Goal: Communication & Community: Answer question/provide support

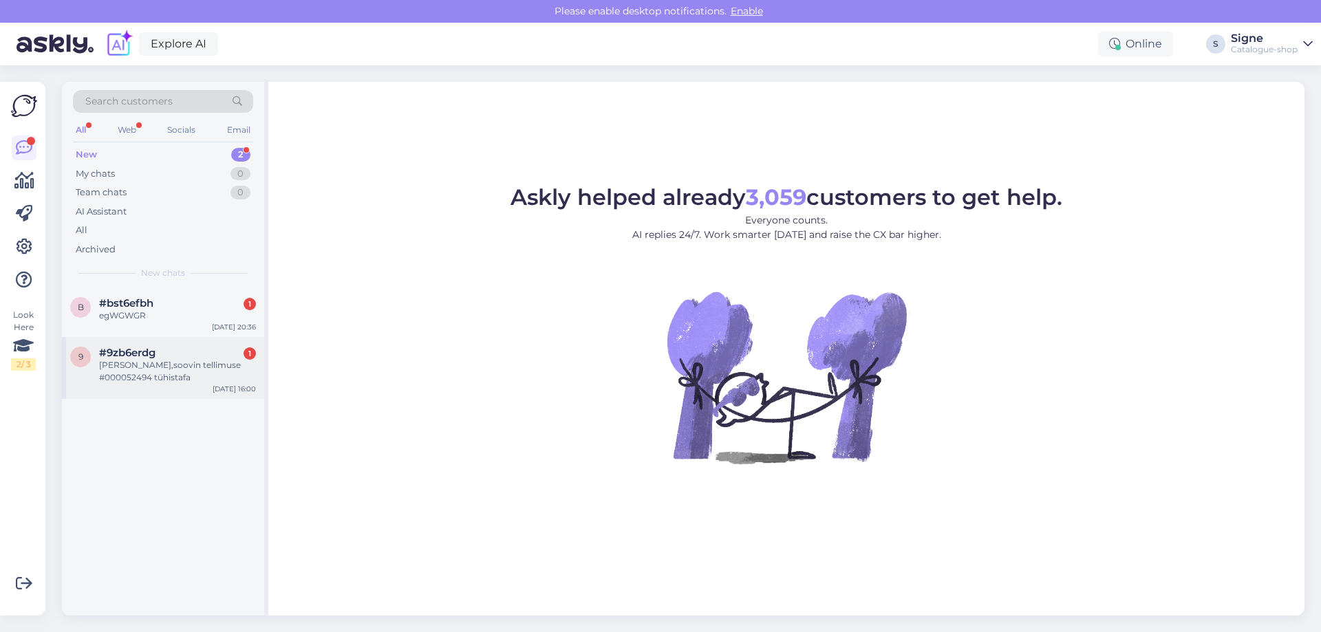
click at [208, 376] on div "Tere,soovin tellimuse #000052494 tühistafa" at bounding box center [177, 371] width 157 height 25
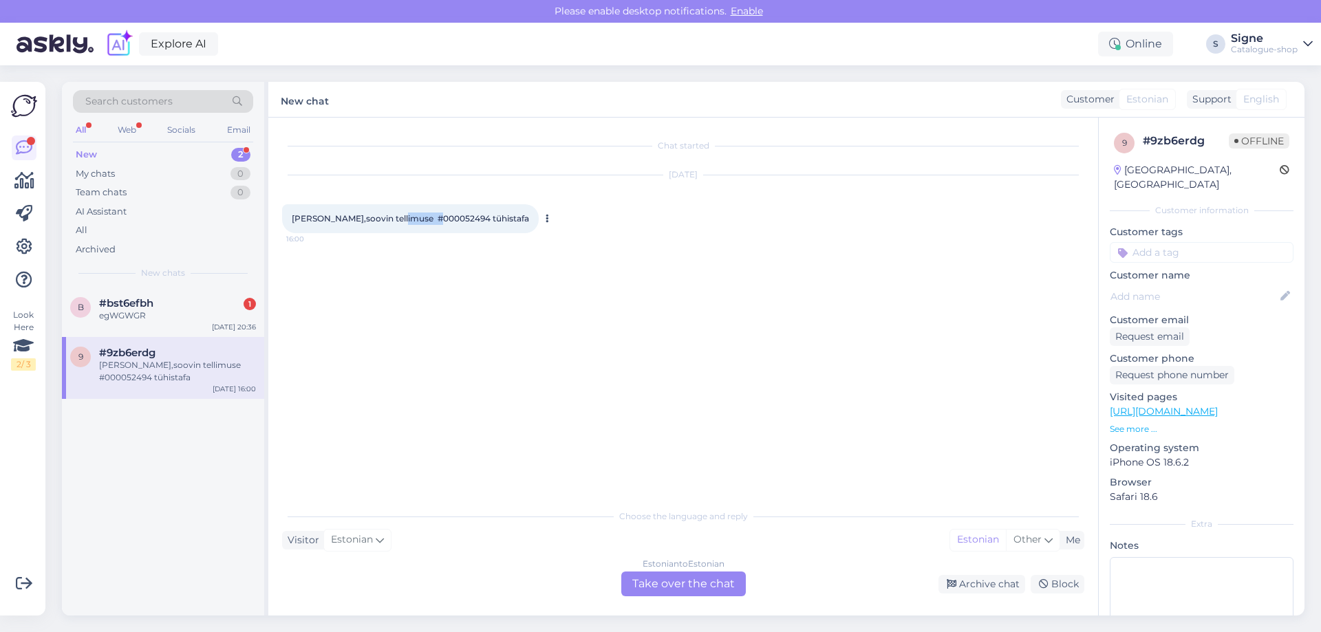
drag, startPoint x: 393, startPoint y: 220, endPoint x: 435, endPoint y: 213, distance: 42.5
click at [435, 213] on div "Tere,soovin tellimuse #000052494 tühistafa 16:00" at bounding box center [410, 218] width 257 height 29
copy span "00052494"
click at [640, 579] on div "Estonian to Estonian Take over the chat" at bounding box center [683, 584] width 125 height 25
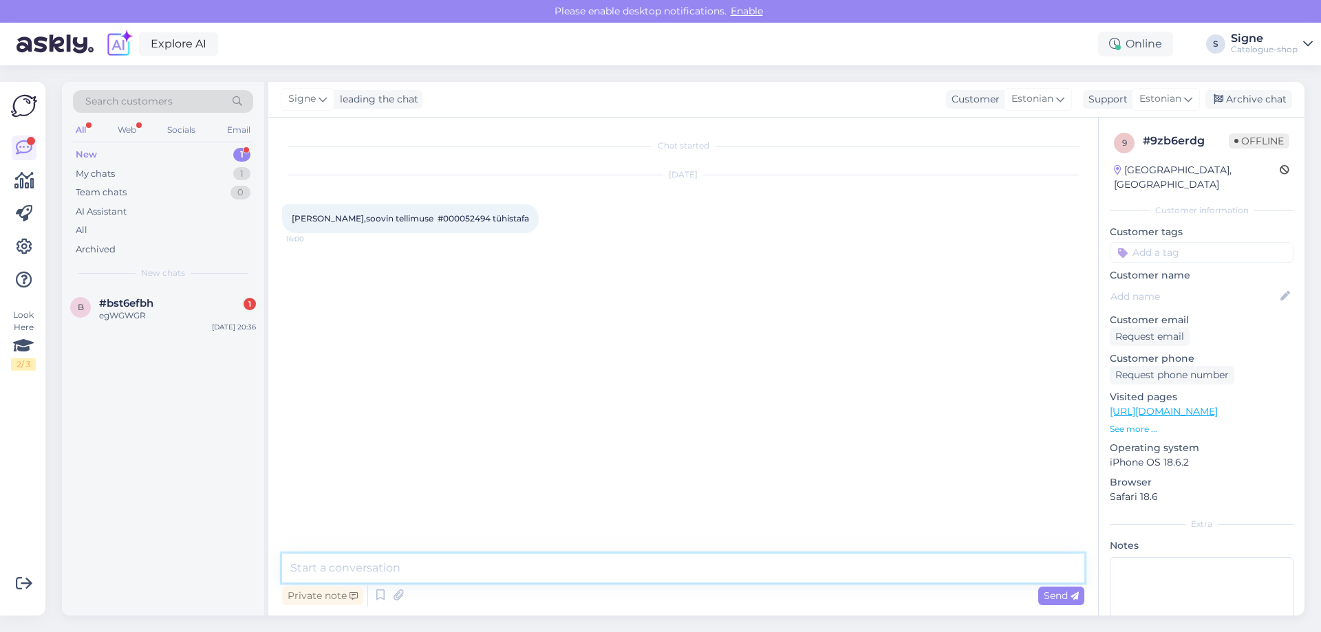
click at [325, 564] on textarea at bounding box center [683, 568] width 802 height 29
type textarea "Tere, täname teavituse eest. Tellimus on annulleeritud."
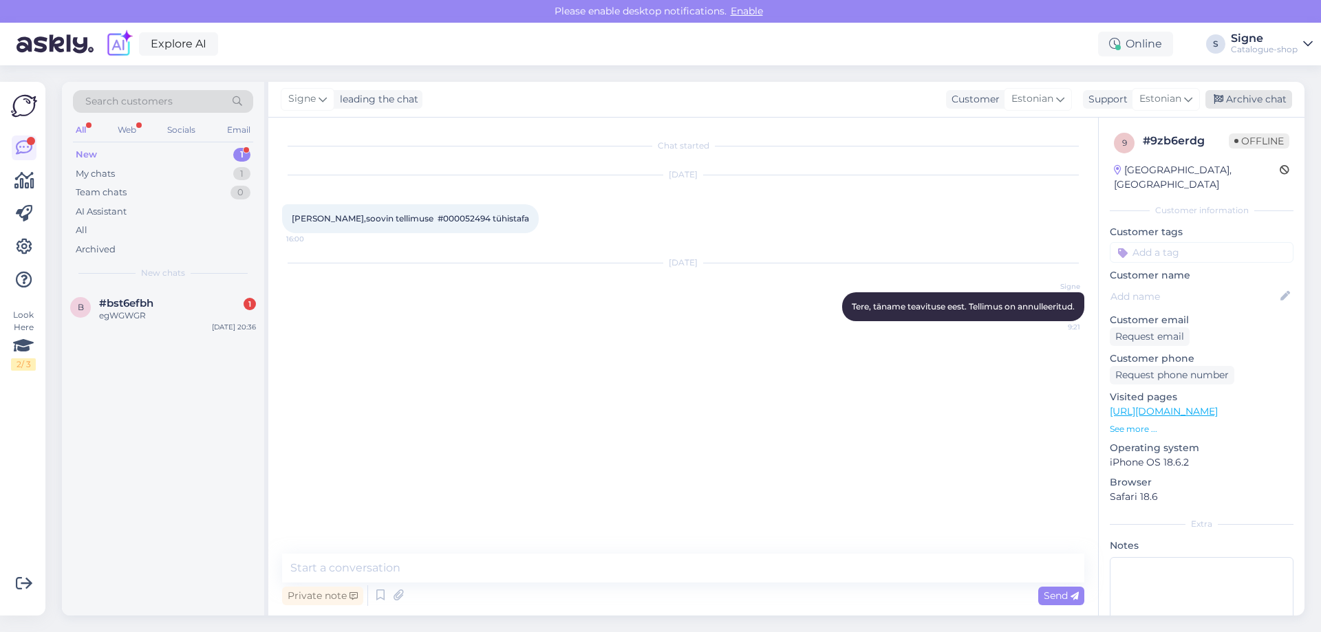
click at [1266, 98] on div "Archive chat" at bounding box center [1249, 99] width 87 height 19
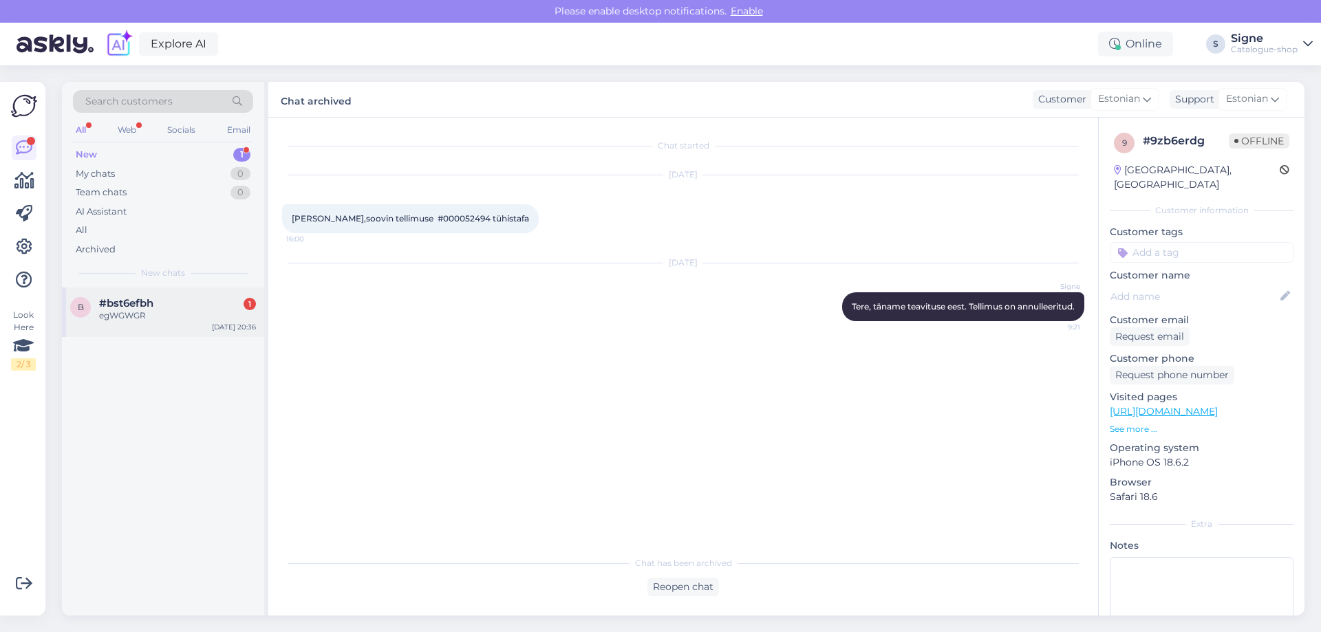
click at [176, 317] on div "egWGWGR" at bounding box center [177, 316] width 157 height 12
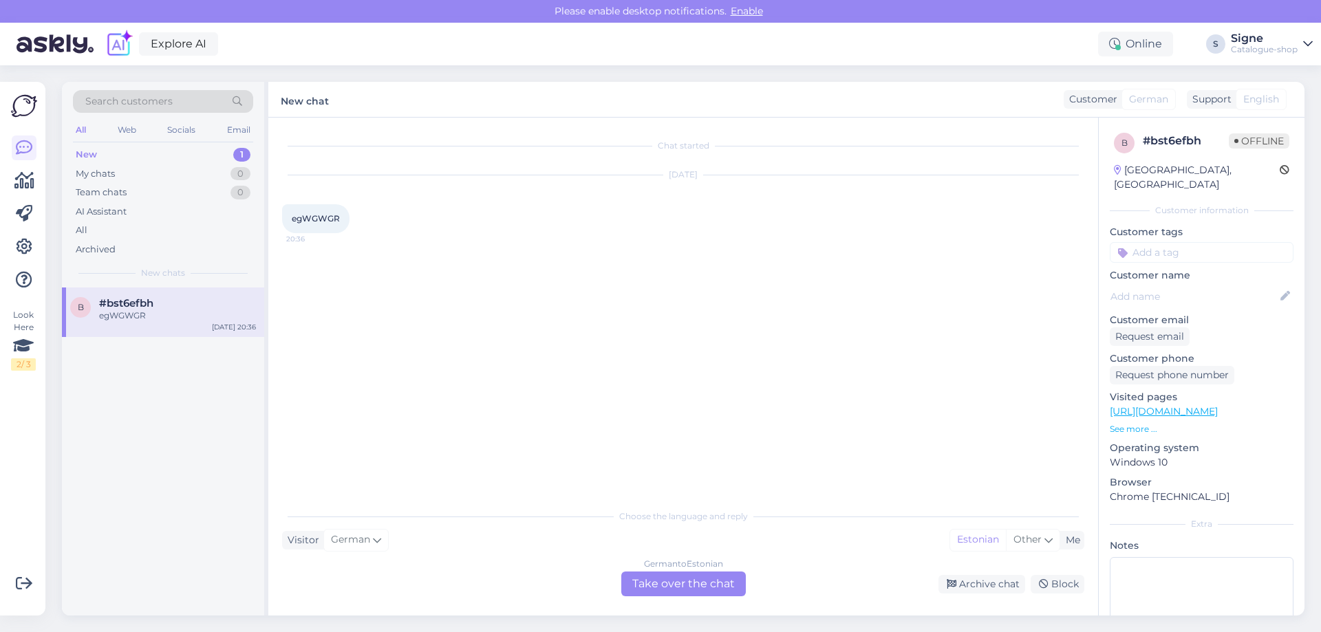
click at [674, 586] on div "German to Estonian Take over the chat" at bounding box center [683, 584] width 125 height 25
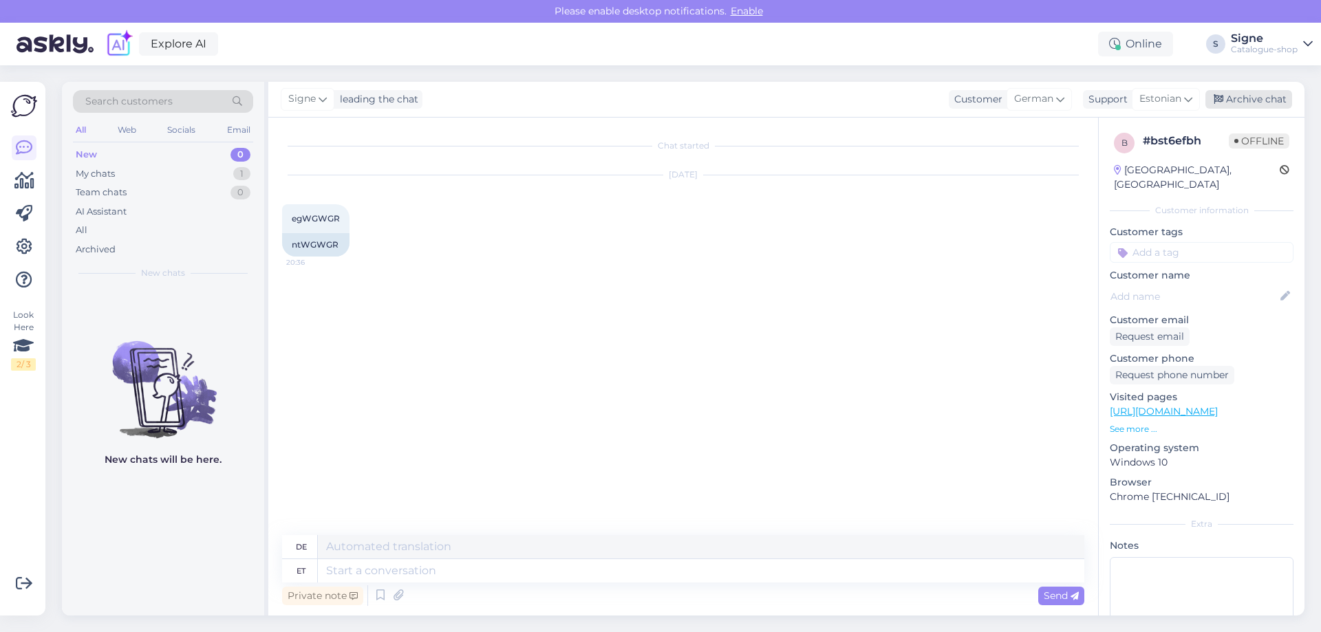
click at [1261, 99] on div "Archive chat" at bounding box center [1249, 99] width 87 height 19
